Goal: Check status: Check status

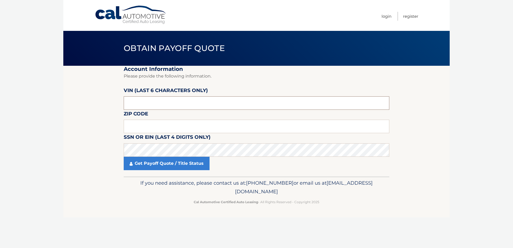
drag, startPoint x: 145, startPoint y: 104, endPoint x: 116, endPoint y: 104, distance: 28.7
click at [116, 104] on section "Account Information Please provide the following information. VIN (last 6 chara…" at bounding box center [256, 121] width 386 height 111
click at [144, 103] on input "text" at bounding box center [256, 102] width 265 height 13
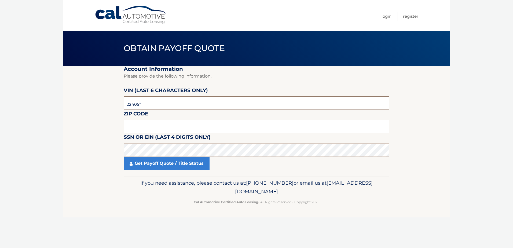
type input "224058"
click at [157, 124] on input "text" at bounding box center [256, 126] width 265 height 13
type input "14467"
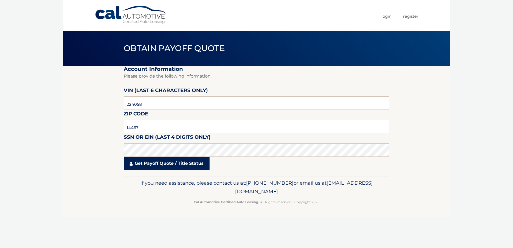
click at [173, 165] on link "Get Payoff Quote / Title Status" at bounding box center [167, 163] width 86 height 13
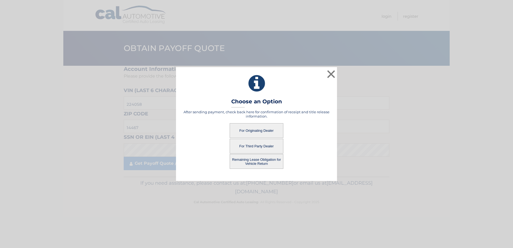
click at [260, 145] on button "For Third Party Dealer" at bounding box center [257, 146] width 54 height 15
click at [249, 145] on button "For Third Party Dealer" at bounding box center [257, 146] width 54 height 15
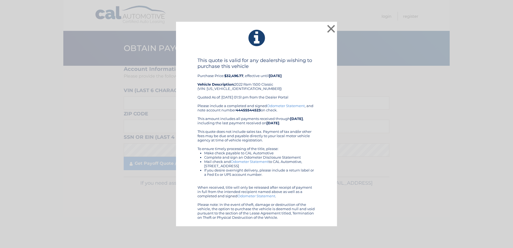
drag, startPoint x: 193, startPoint y: 54, endPoint x: 313, endPoint y: 219, distance: 204.2
click at [313, 219] on div "× This quote is valid for any dealership wishing to purchase this vehicle Purch…" at bounding box center [256, 124] width 161 height 204
click at [331, 25] on button "×" at bounding box center [331, 28] width 11 height 11
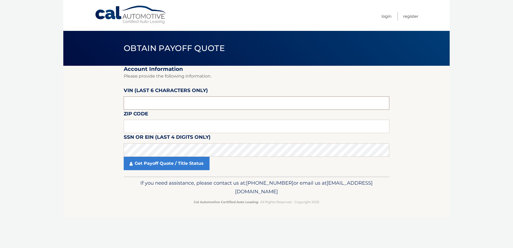
click at [150, 109] on input "text" at bounding box center [256, 102] width 265 height 13
type input "224058"
click at [143, 128] on input "text" at bounding box center [256, 126] width 265 height 13
type input "14467"
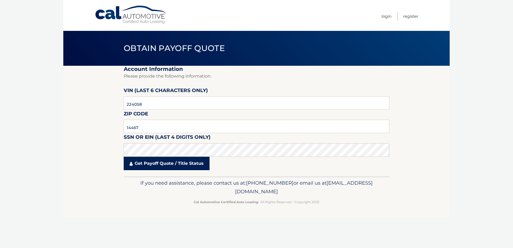
click at [160, 165] on link "Get Payoff Quote / Title Status" at bounding box center [167, 163] width 86 height 13
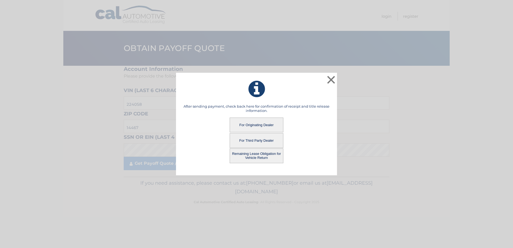
click at [262, 156] on button "Remaining Lease Obligation for Vehicle Return" at bounding box center [257, 155] width 54 height 15
click at [253, 154] on button "Remaining Lease Obligation for Vehicle Return" at bounding box center [257, 155] width 54 height 15
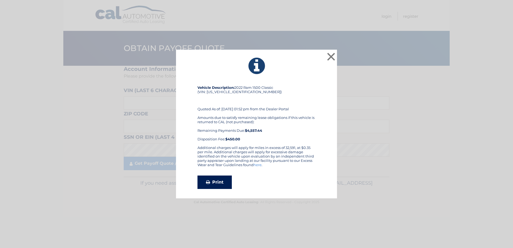
click at [217, 186] on link "Print" at bounding box center [214, 181] width 34 height 13
click at [329, 58] on button "×" at bounding box center [331, 56] width 11 height 11
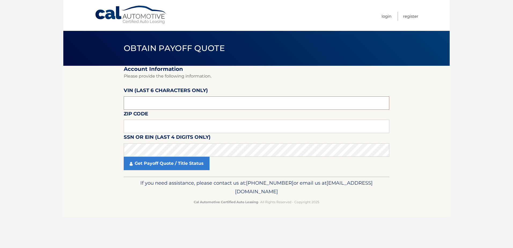
click at [150, 108] on input "text" at bounding box center [256, 102] width 265 height 13
click at [151, 106] on input "text" at bounding box center [256, 102] width 265 height 13
type input "224058"
click at [152, 125] on input "text" at bounding box center [256, 126] width 265 height 13
type input "14467"
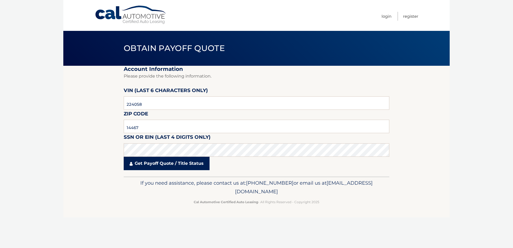
click at [152, 162] on link "Get Payoff Quote / Title Status" at bounding box center [167, 163] width 86 height 13
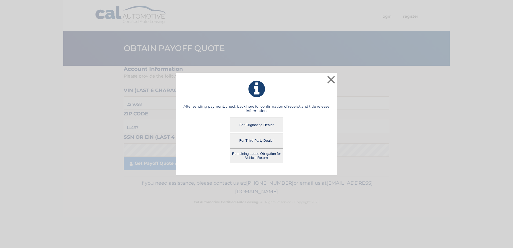
click at [263, 126] on button "For Originating Dealer" at bounding box center [257, 124] width 54 height 15
click at [256, 124] on button "For Originating Dealer" at bounding box center [257, 124] width 54 height 15
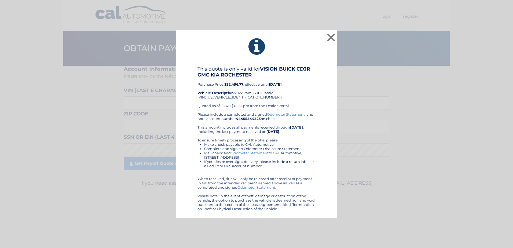
drag, startPoint x: 193, startPoint y: 57, endPoint x: 282, endPoint y: 212, distance: 178.9
click at [282, 212] on div "× This quote is only valid for VISION BUICK CDJR GMC KIA ROCHESTER Purchase Pri…" at bounding box center [256, 123] width 161 height 187
drag, startPoint x: 282, startPoint y: 212, endPoint x: 252, endPoint y: 147, distance: 71.6
click at [328, 35] on button "×" at bounding box center [331, 37] width 11 height 11
